Goal: Task Accomplishment & Management: Complete application form

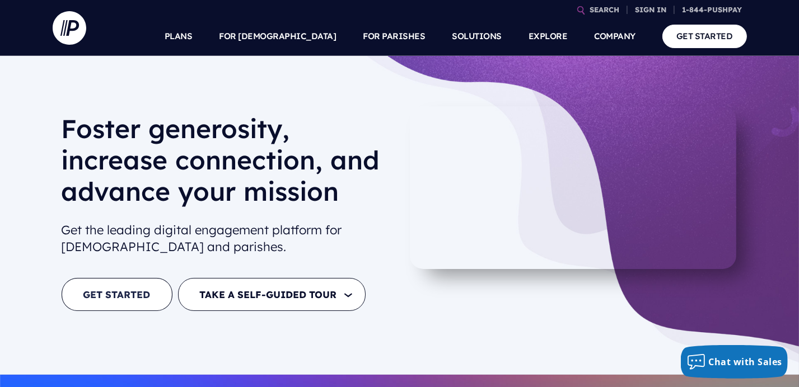
click at [139, 293] on link "GET STARTED" at bounding box center [117, 294] width 111 height 33
click at [130, 297] on link "GET STARTED" at bounding box center [117, 294] width 111 height 33
